Goal: Task Accomplishment & Management: Manage account settings

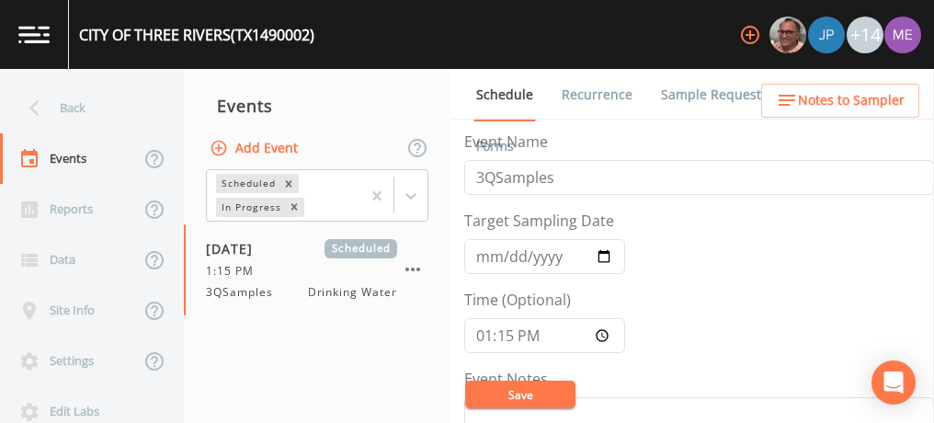
scroll to position [756, 0]
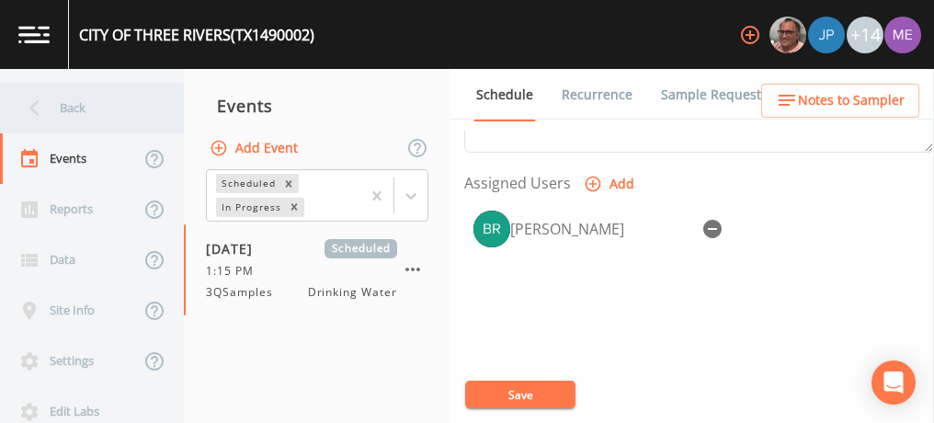
click at [76, 105] on div "Back" at bounding box center [83, 108] width 166 height 51
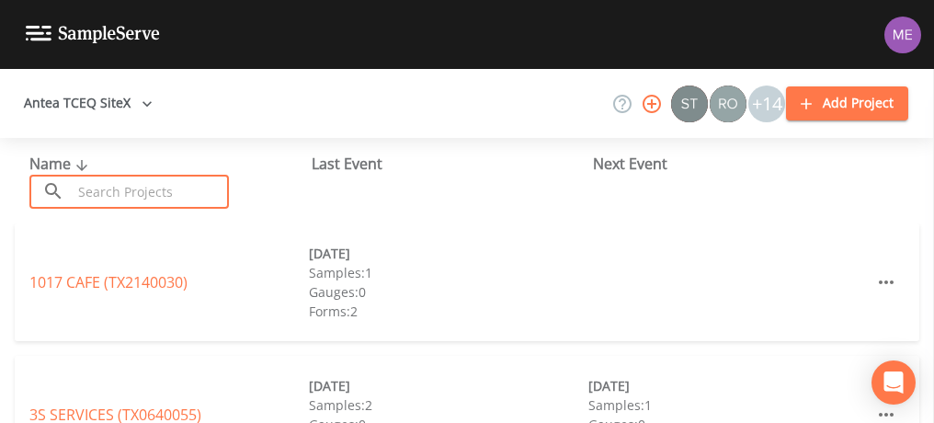
click at [134, 199] on input "text" at bounding box center [150, 192] width 157 height 34
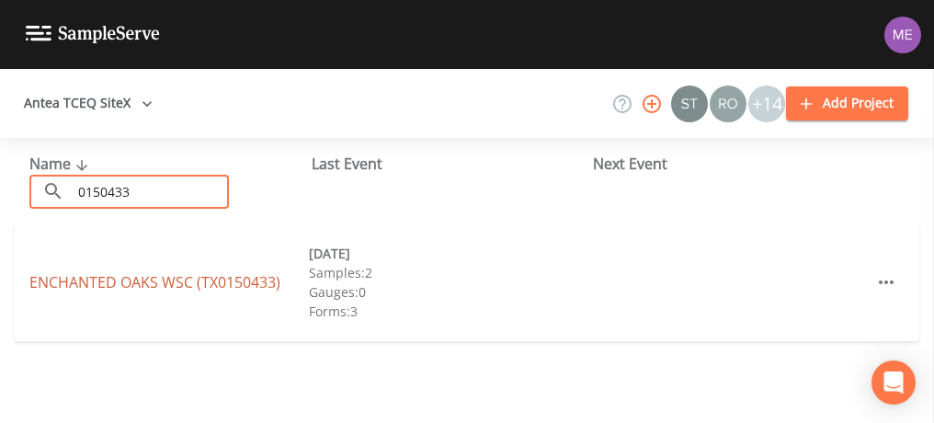
type input "0150433"
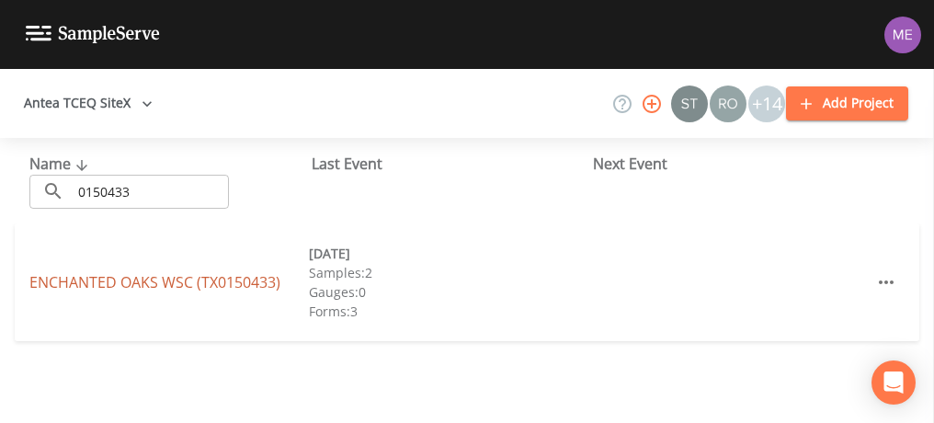
click at [189, 287] on link "ENCHANTED OAKS WSC (TX0150433)" at bounding box center [154, 282] width 251 height 20
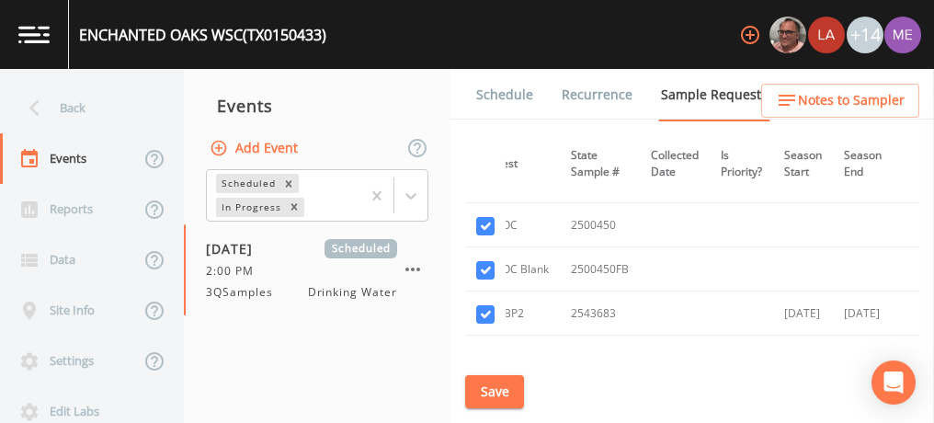
scroll to position [835, 359]
click at [486, 223] on input "checkbox" at bounding box center [485, 226] width 18 height 18
checkbox input "false"
click at [484, 265] on input "checkbox" at bounding box center [485, 270] width 18 height 18
checkbox input "false"
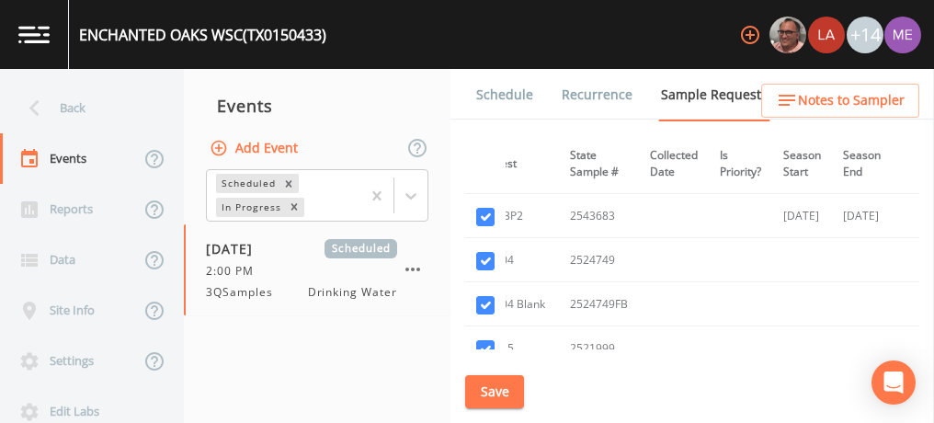
scroll to position [936, 359]
click at [486, 248] on input "checkbox" at bounding box center [485, 257] width 18 height 18
checkbox input "false"
click at [484, 292] on input "checkbox" at bounding box center [485, 301] width 18 height 18
checkbox input "false"
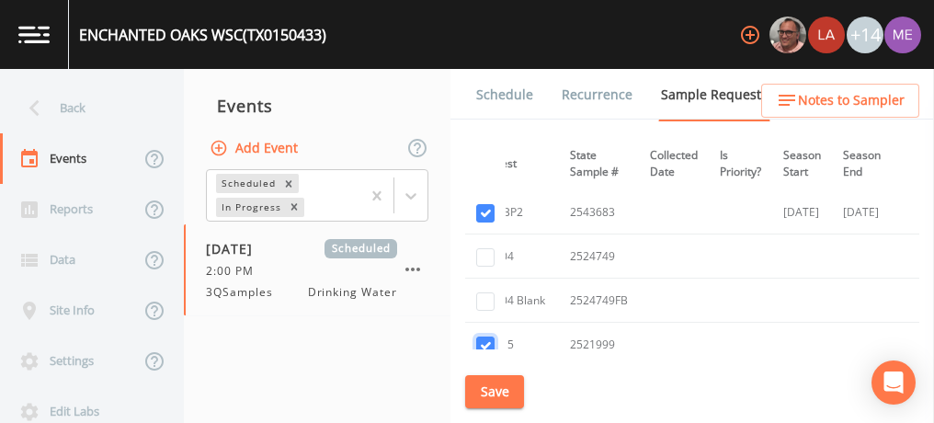
click at [485, 338] on input "checkbox" at bounding box center [485, 346] width 18 height 18
checkbox input "false"
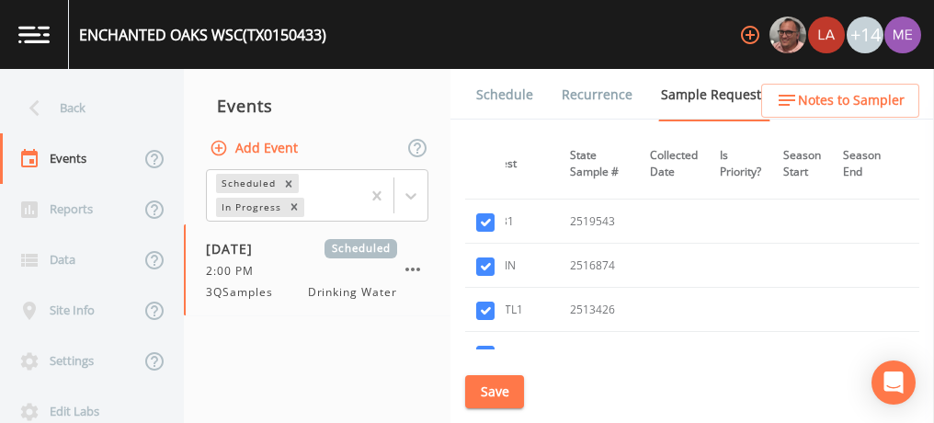
scroll to position [1102, 359]
click at [482, 215] on input "checkbox" at bounding box center [485, 224] width 18 height 18
checkbox input "false"
click at [482, 259] on input "checkbox" at bounding box center [485, 268] width 18 height 18
checkbox input "false"
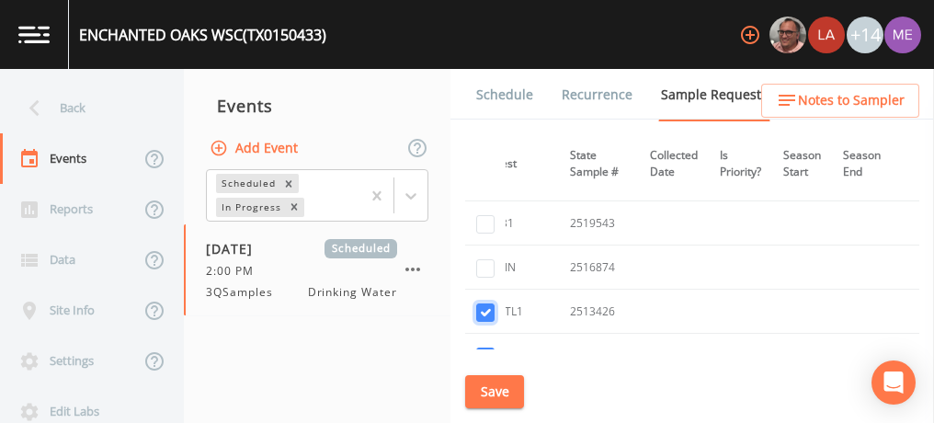
click at [484, 305] on input "checkbox" at bounding box center [485, 312] width 18 height 18
checkbox input "false"
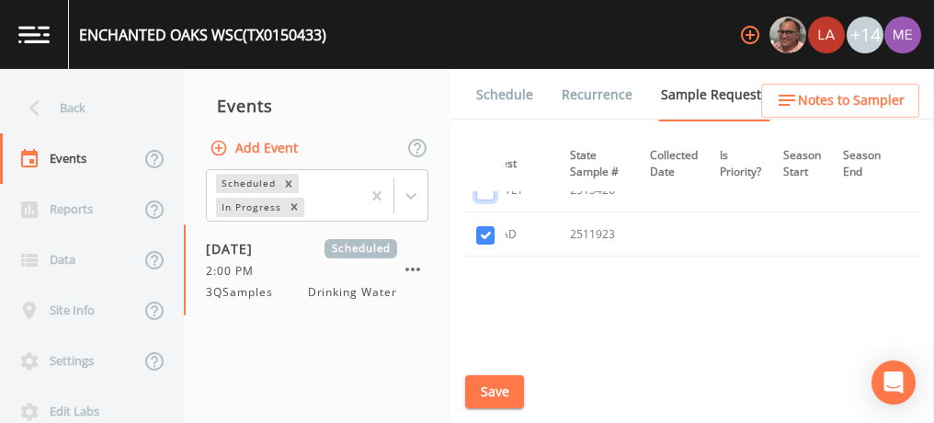
scroll to position [1231, 359]
click at [484, 219] on input "checkbox" at bounding box center [485, 227] width 18 height 18
checkbox input "false"
click at [488, 394] on button "Save" at bounding box center [494, 392] width 59 height 34
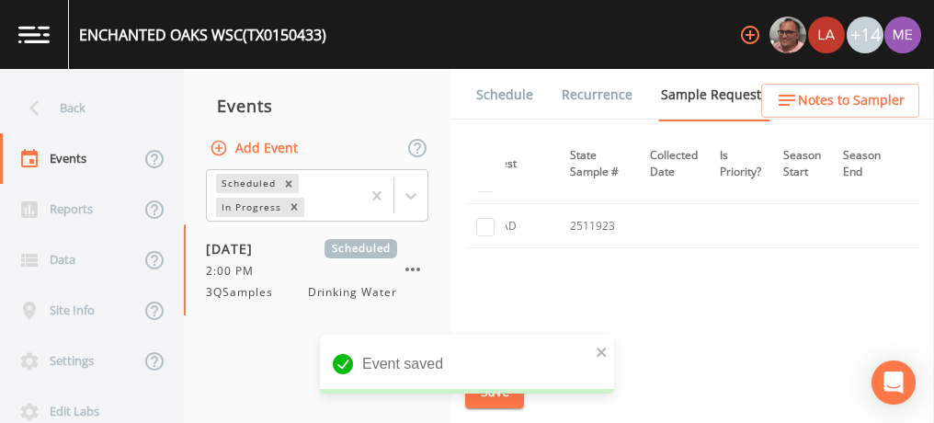
click at [517, 97] on link "Schedule" at bounding box center [505, 94] width 63 height 51
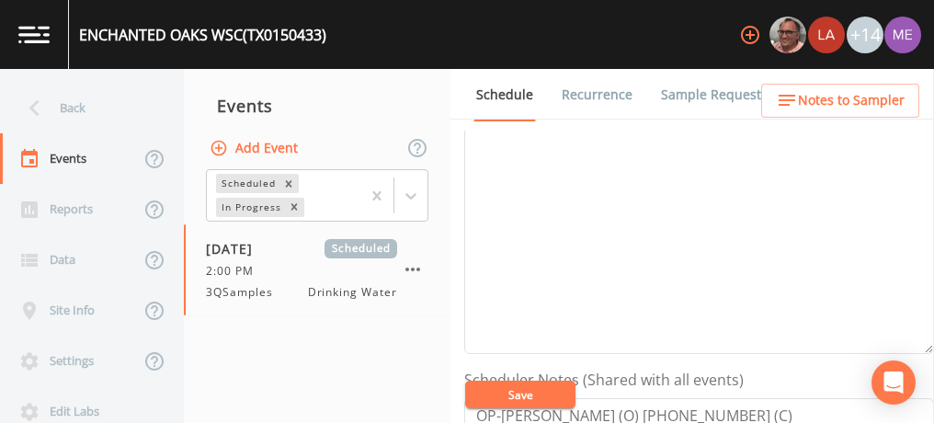
scroll to position [276, 0]
drag, startPoint x: 83, startPoint y: 32, endPoint x: 181, endPoint y: 29, distance: 98.5
click at [181, 29] on div "ENCHANTED OAKS WSC (TX0150433)" at bounding box center [202, 35] width 247 height 22
drag, startPoint x: 181, startPoint y: 29, endPoint x: 77, endPoint y: 31, distance: 104.0
click at [77, 31] on div "ENCHANTED OAKS WSC (TX0150433)" at bounding box center [197, 34] width 257 height 69
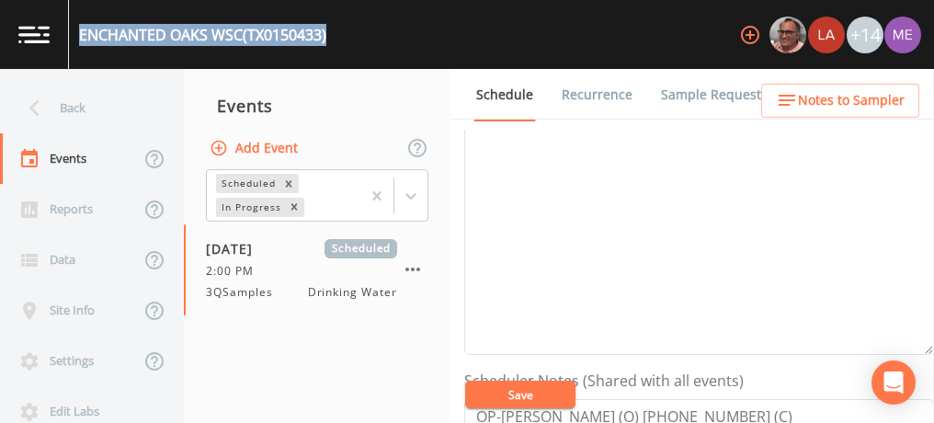
drag, startPoint x: 77, startPoint y: 31, endPoint x: 332, endPoint y: 40, distance: 254.9
click at [332, 40] on div "ENCHANTED OAKS WSC (TX0150433) +14" at bounding box center [467, 34] width 934 height 69
copy div "ENCHANTED OAKS WSC (TX0150433)"
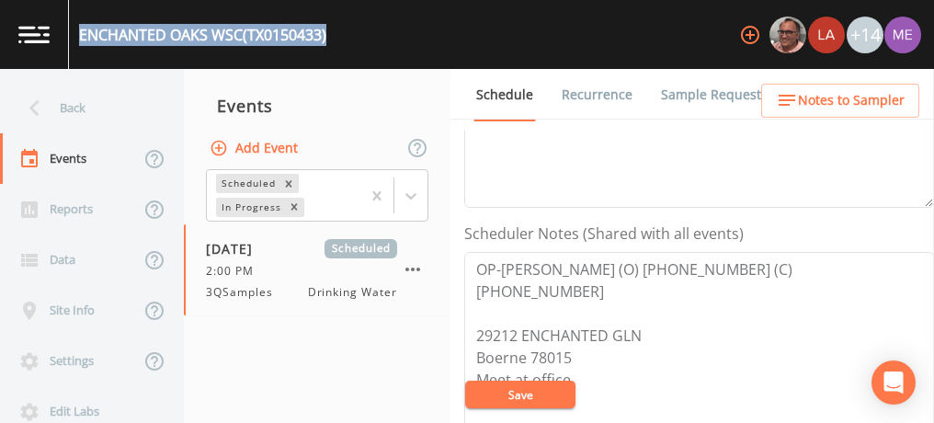
scroll to position [429, 0]
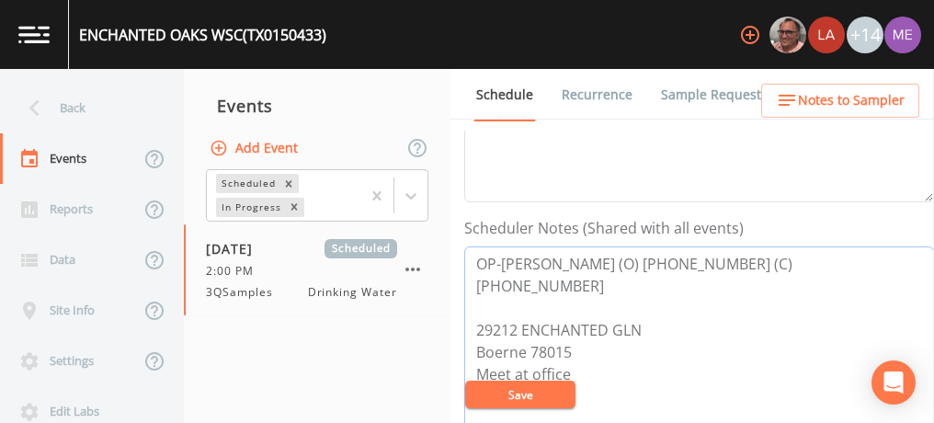
drag, startPoint x: 473, startPoint y: 259, endPoint x: 853, endPoint y: 257, distance: 380.7
click at [853, 257] on textarea "OP-[PERSON_NAME] (O) [PHONE_NUMBER] (C) [PHONE_NUMBER] 29212 ENCHANTED GLN Boer…" at bounding box center [699, 363] width 470 height 234
